Goal: Task Accomplishment & Management: Use online tool/utility

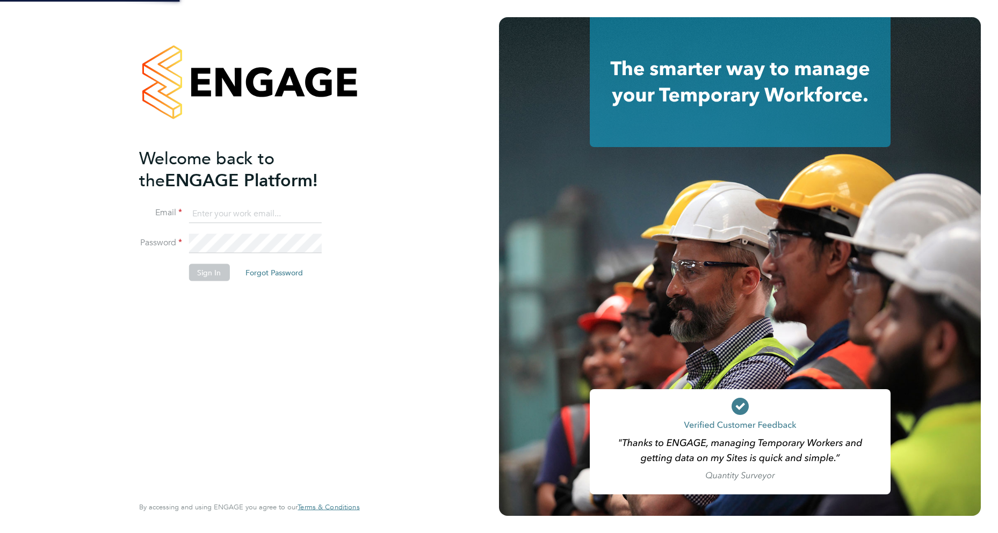
drag, startPoint x: 0, startPoint y: 0, endPoint x: 237, endPoint y: 213, distance: 318.8
click at [237, 213] on input at bounding box center [255, 213] width 133 height 19
type input "[EMAIL_ADDRESS][DOMAIN_NAME]"
click at [208, 272] on button "Sign In" at bounding box center [209, 272] width 41 height 17
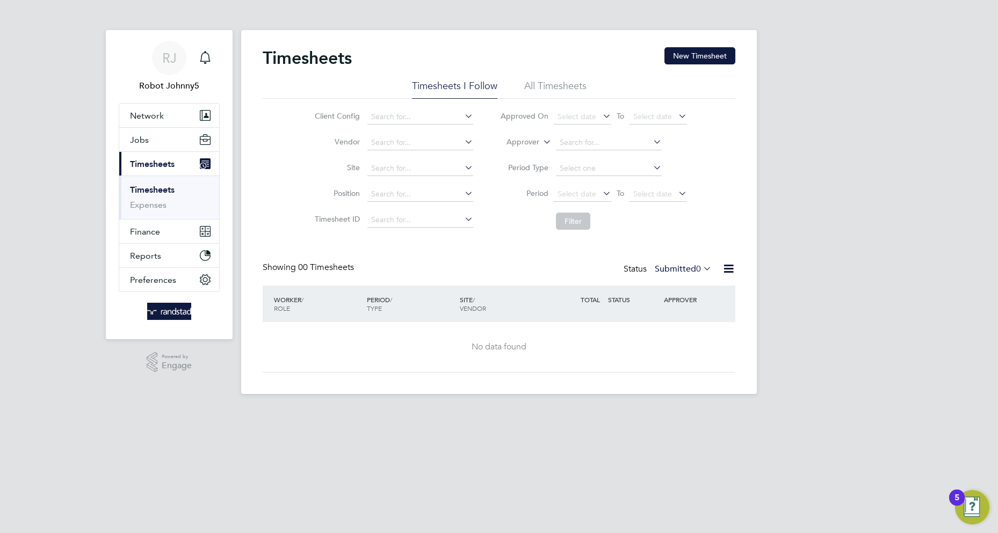
click at [728, 269] on icon at bounding box center [728, 268] width 13 height 13
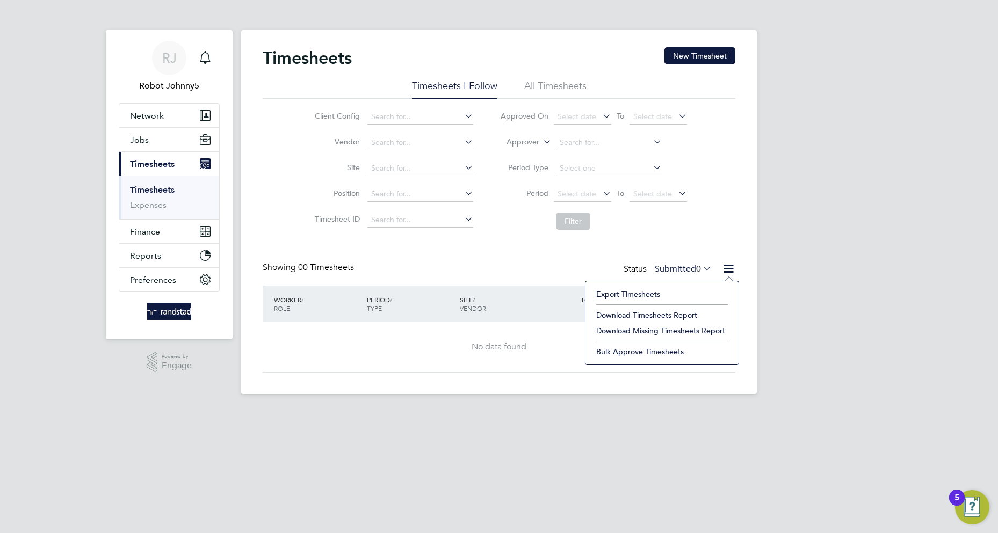
click at [628, 294] on li "Export Timesheets" at bounding box center [662, 294] width 142 height 15
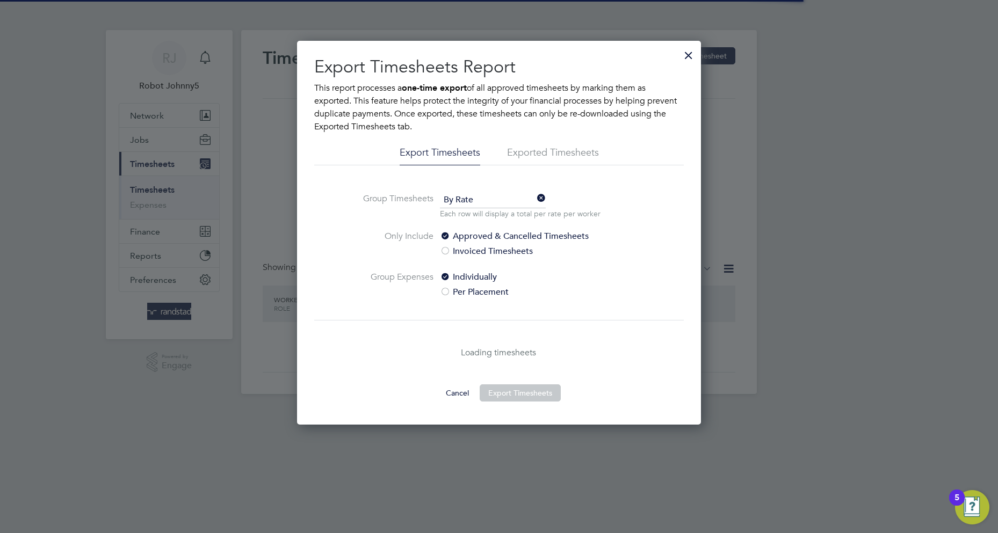
scroll to position [5, 5]
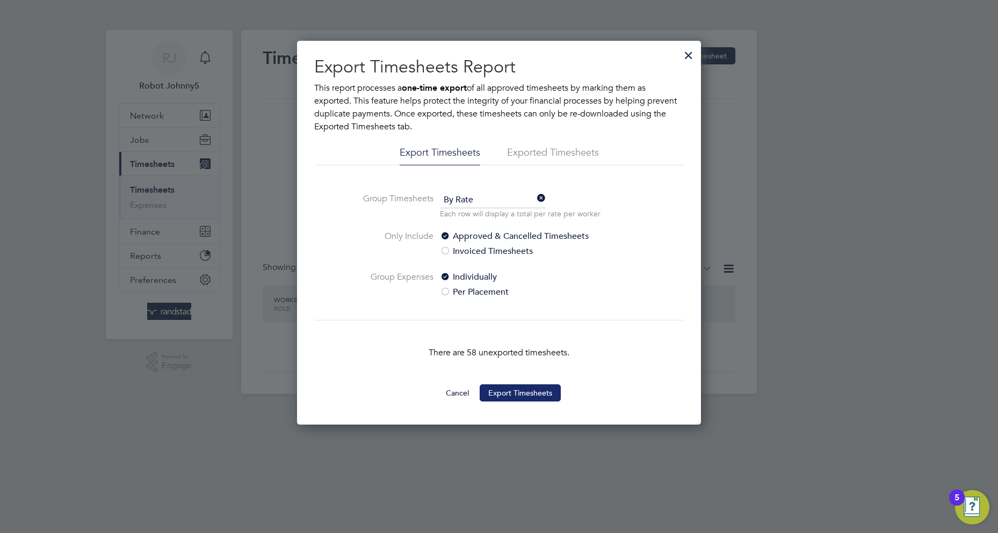
click at [520, 393] on button "Export Timesheets" at bounding box center [520, 393] width 81 height 17
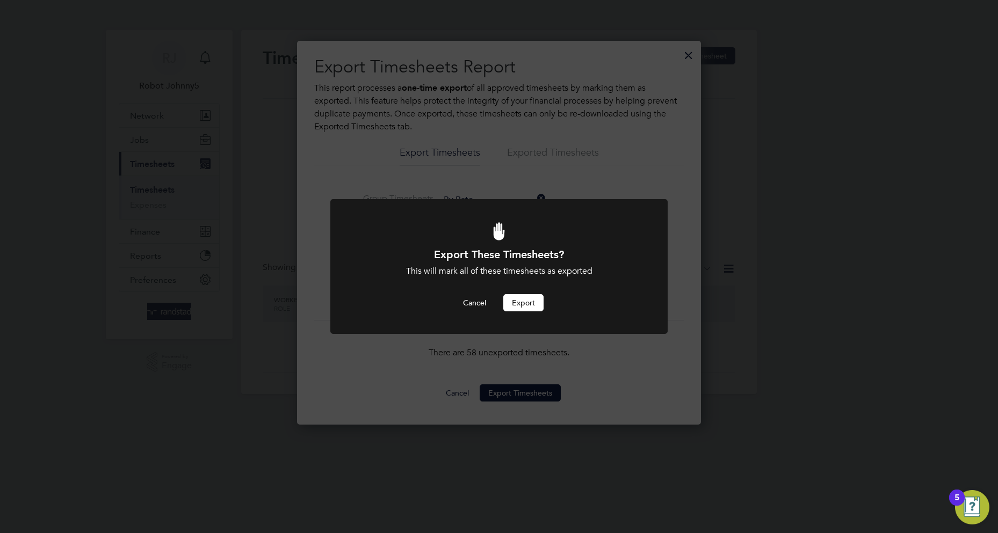
click at [523, 303] on button "Export" at bounding box center [523, 302] width 40 height 17
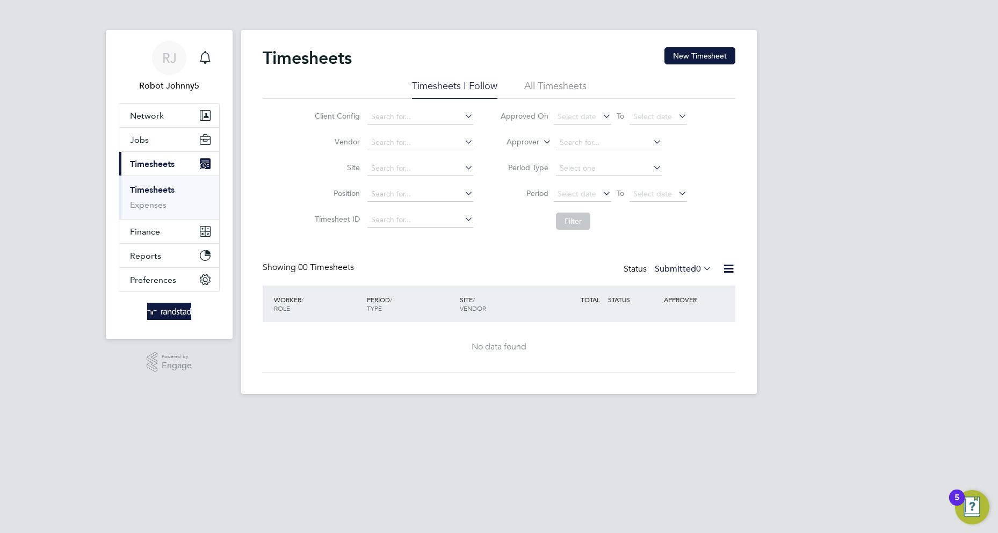
click at [728, 269] on icon at bounding box center [728, 268] width 13 height 13
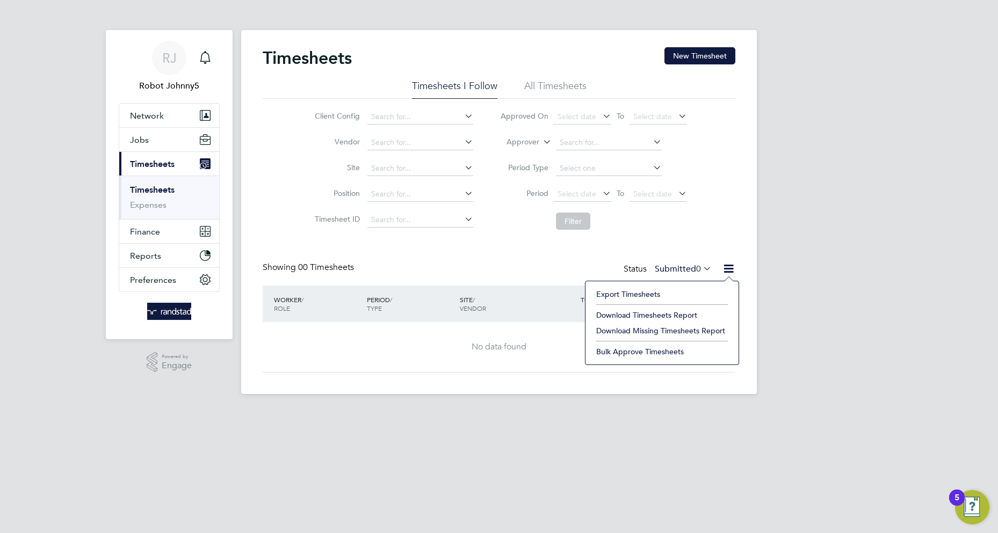
click at [628, 294] on li "Export Timesheets" at bounding box center [662, 294] width 142 height 15
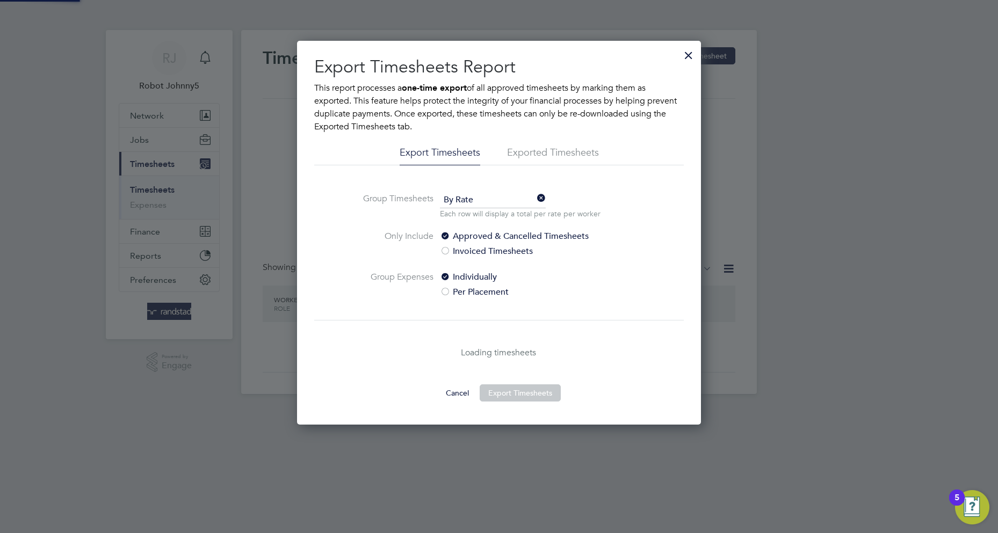
scroll to position [384, 405]
click at [526, 153] on li "Exported Timesheets" at bounding box center [553, 155] width 92 height 19
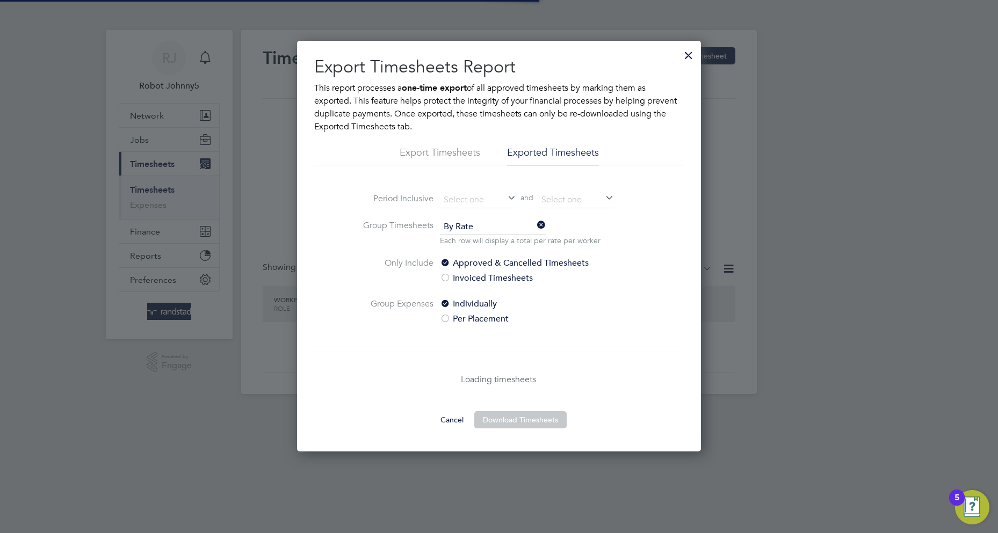
click at [552, 153] on li "Exported Timesheets" at bounding box center [553, 155] width 92 height 19
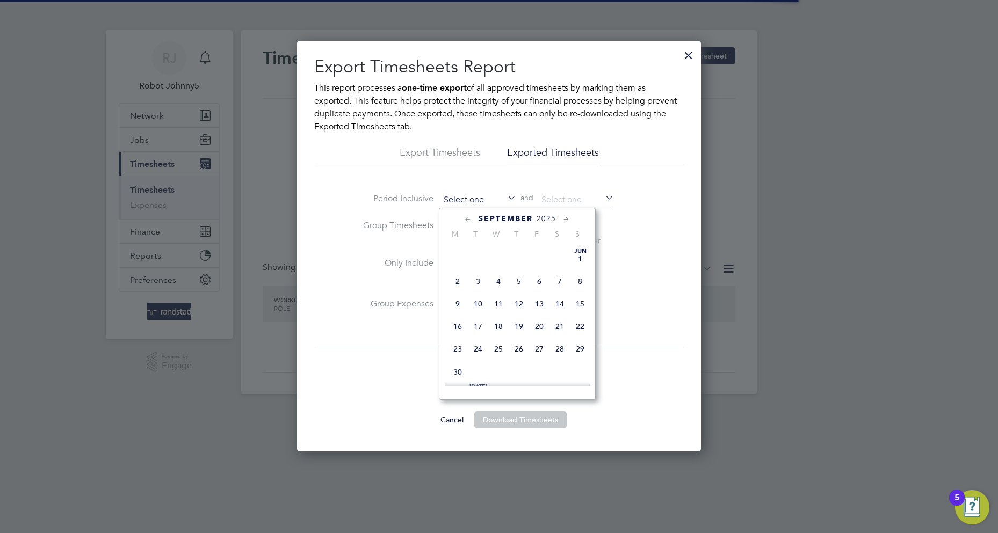
click at [478, 199] on input at bounding box center [478, 200] width 76 height 16
type input "[DATE]"
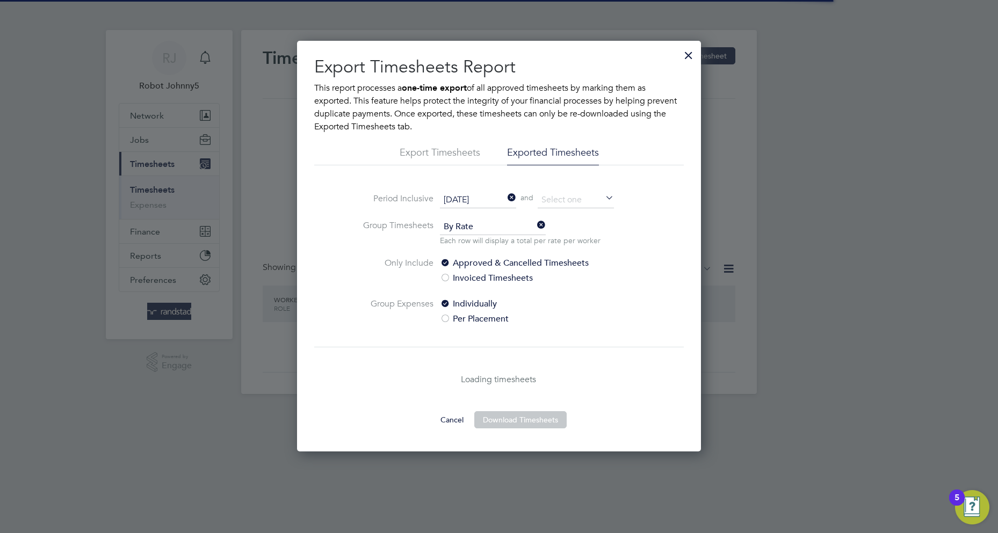
scroll to position [5, 5]
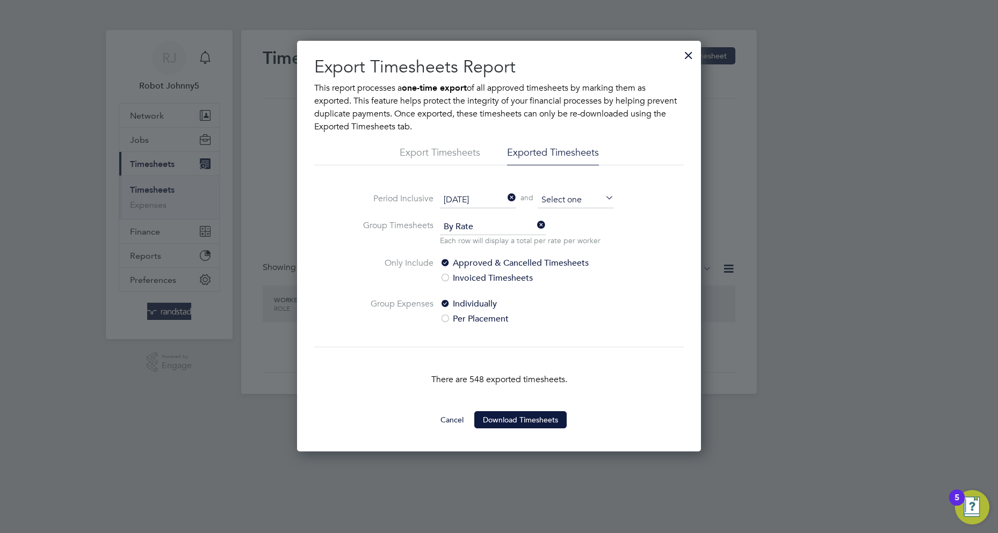
click at [576, 199] on input at bounding box center [576, 200] width 76 height 16
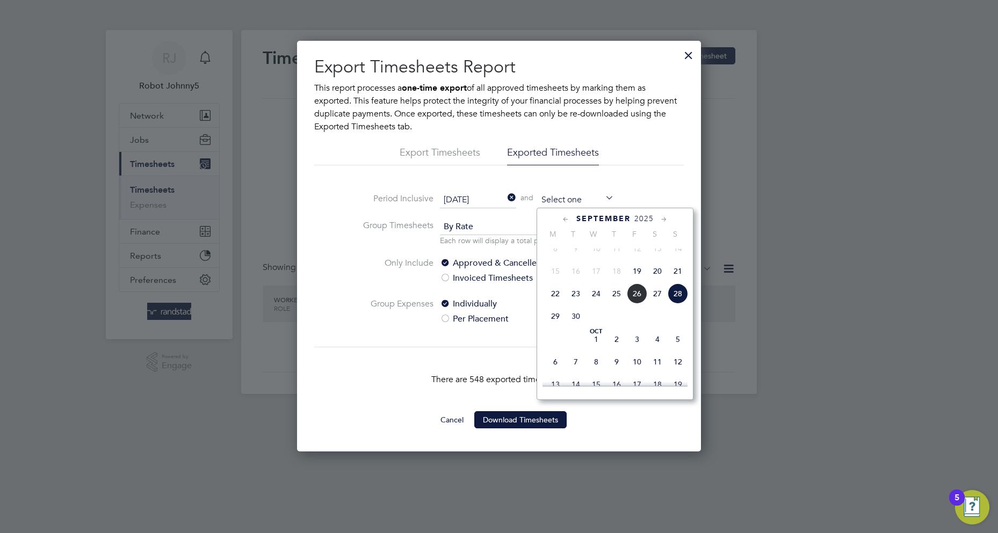
type input "[DATE]"
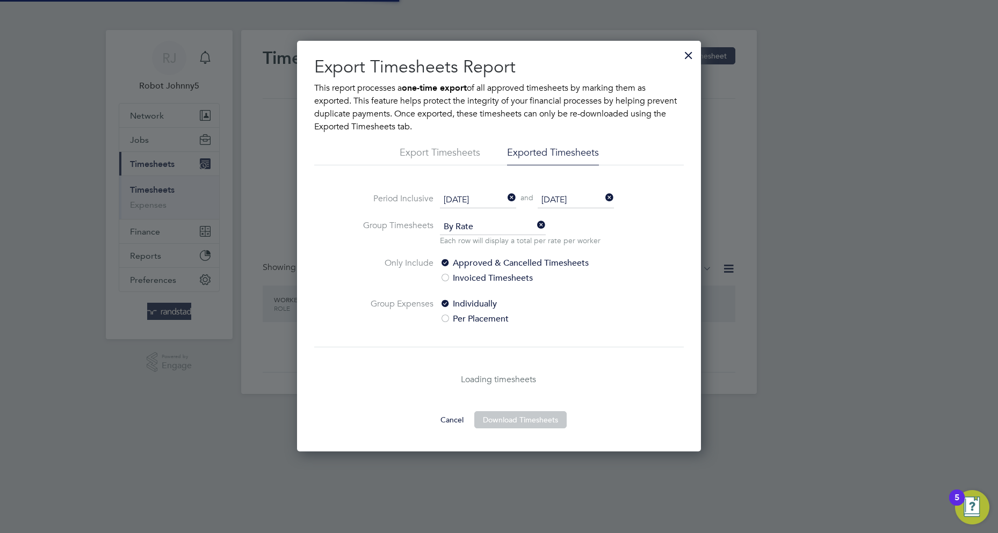
scroll to position [5, 5]
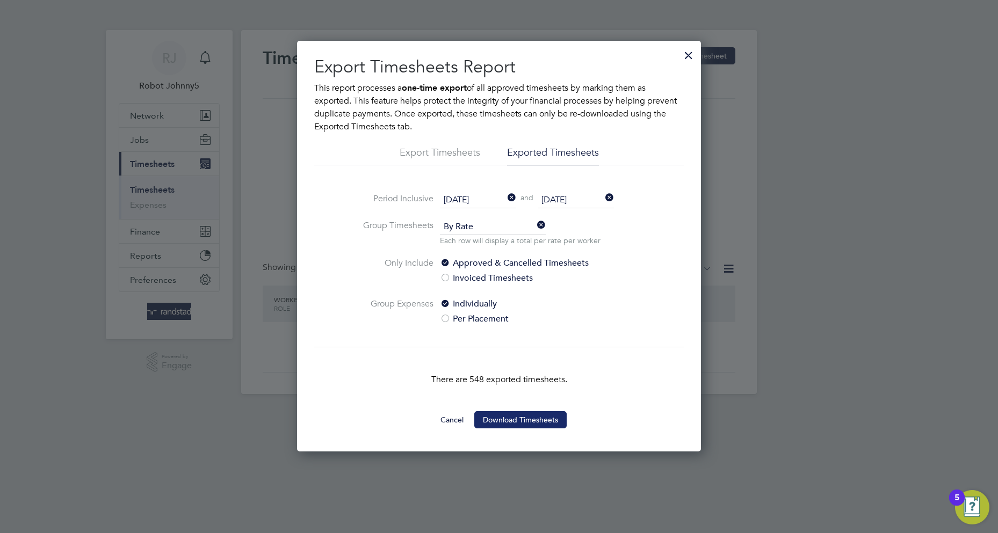
click at [520, 419] on button "Download Timesheets" at bounding box center [520, 420] width 92 height 17
